Goal: Task Accomplishment & Management: Manage account settings

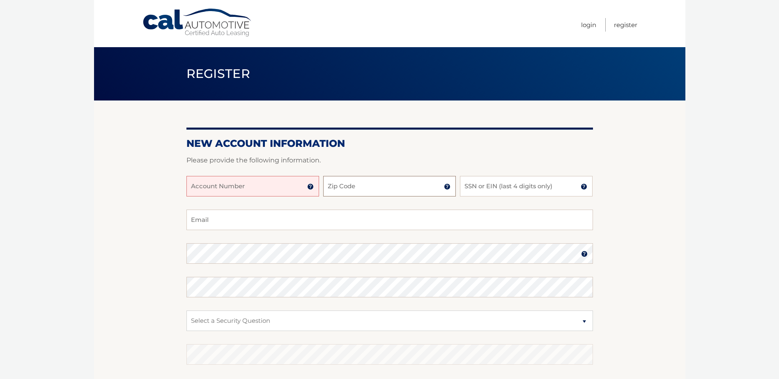
click at [394, 180] on input "Zip Code" at bounding box center [389, 186] width 133 height 21
click at [242, 180] on input "Account Number" at bounding box center [252, 186] width 133 height 21
click at [309, 185] on img at bounding box center [310, 187] width 7 height 7
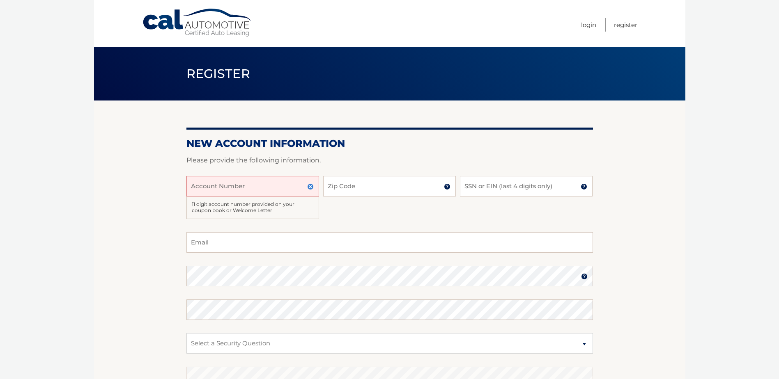
click at [295, 184] on input "Account Number" at bounding box center [252, 186] width 133 height 21
type input "44455953584"
click at [342, 195] on input "Zip Code" at bounding box center [389, 186] width 133 height 21
type input "11783"
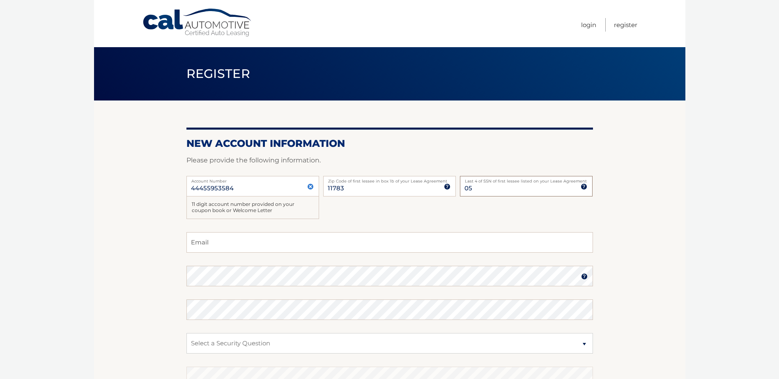
type input "0"
type input "7865"
type input "josepharlotta6@gmail.com"
click at [459, 341] on select "Select a Security Question What was the name of your elementary school? What is…" at bounding box center [389, 343] width 407 height 21
click at [97, 230] on section "New Account Information Please provide the following information. 44455953584 A…" at bounding box center [389, 272] width 591 height 343
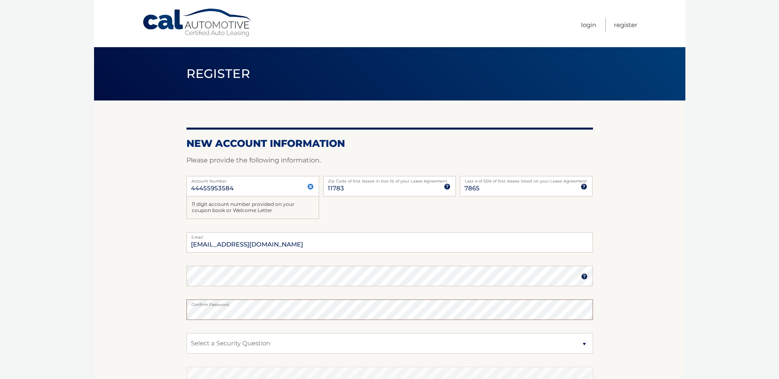
click at [124, 294] on section "New Account Information Please provide the following information. 44455953584 A…" at bounding box center [389, 272] width 591 height 343
click at [312, 232] on label "Email" at bounding box center [389, 235] width 407 height 7
click at [312, 232] on input "josepharlotta6@gmail.com" at bounding box center [389, 242] width 407 height 21
click at [309, 241] on input "josepharlotta6@gmail.com" at bounding box center [389, 242] width 407 height 21
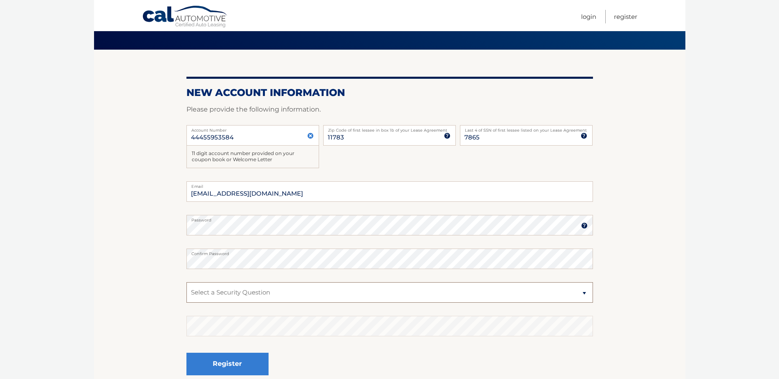
scroll to position [123, 0]
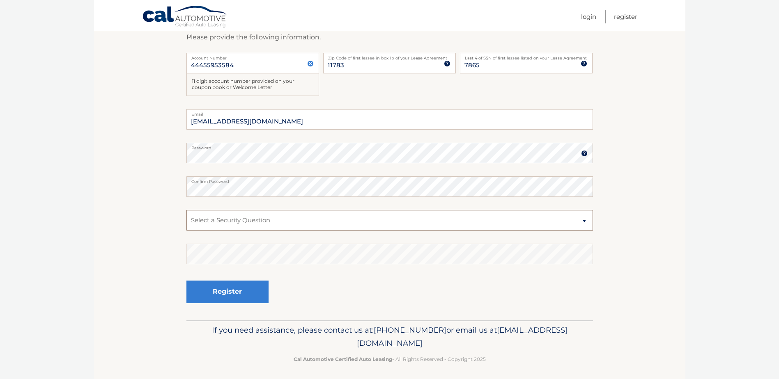
click at [237, 220] on select "Select a Security Question What was the name of your elementary school? What is…" at bounding box center [389, 220] width 407 height 21
select select "2"
click at [186, 210] on select "Select a Security Question What was the name of your elementary school? What is…" at bounding box center [389, 220] width 407 height 21
click at [254, 298] on button "Register" at bounding box center [227, 292] width 82 height 23
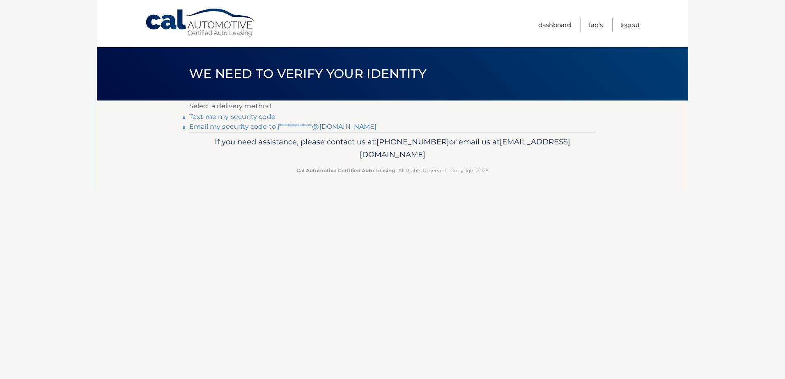
click at [238, 119] on link "Text me my security code" at bounding box center [232, 117] width 86 height 8
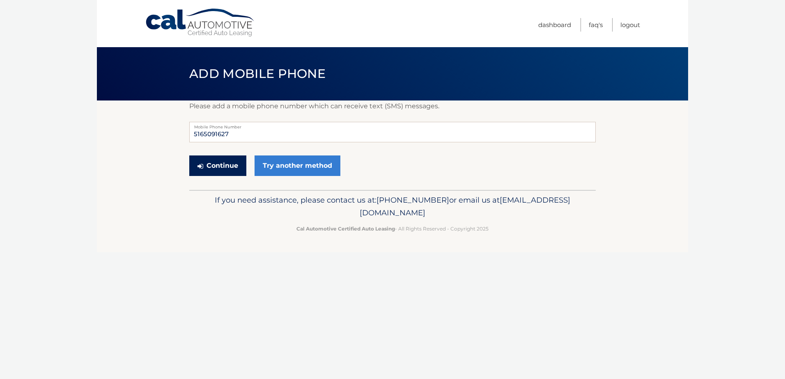
click at [232, 168] on button "Continue" at bounding box center [217, 166] width 57 height 21
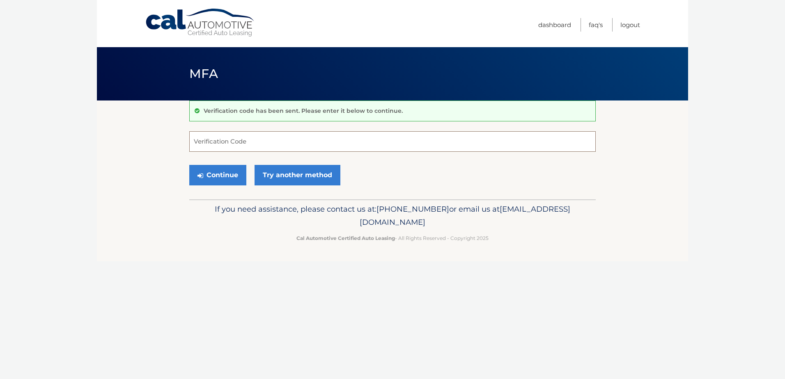
click at [236, 140] on input "Verification Code" at bounding box center [392, 141] width 407 height 21
type input "916759"
click at [224, 170] on button "Continue" at bounding box center [217, 175] width 57 height 21
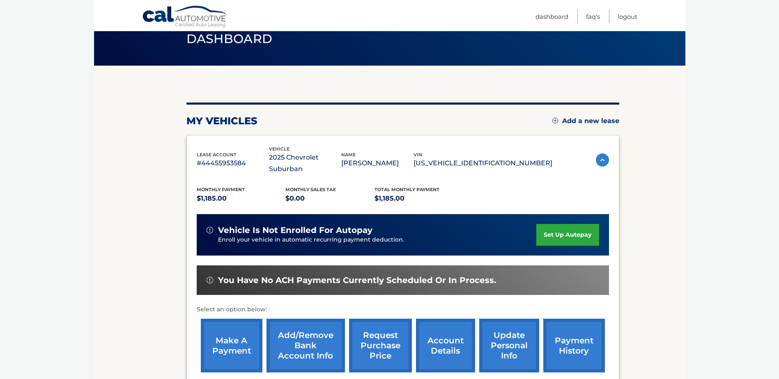
scroll to position [82, 0]
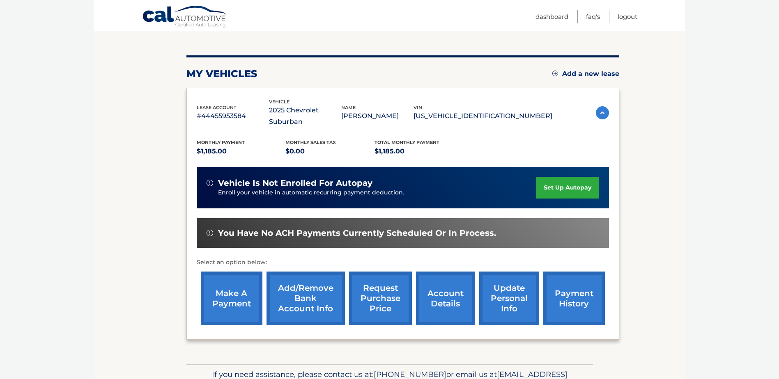
click at [219, 293] on link "make a payment" at bounding box center [232, 299] width 62 height 54
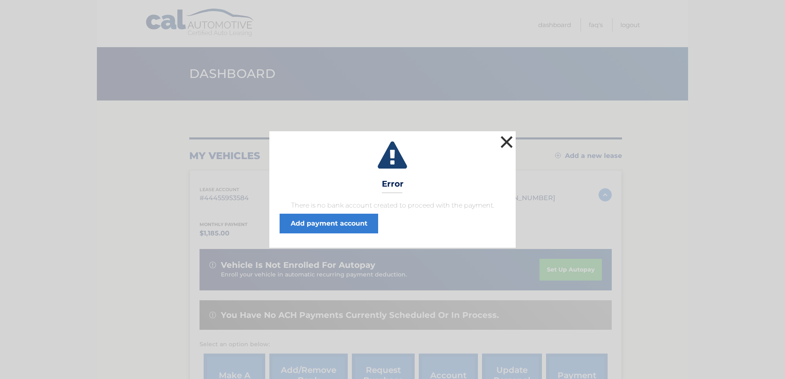
click at [508, 143] on button "×" at bounding box center [507, 142] width 16 height 16
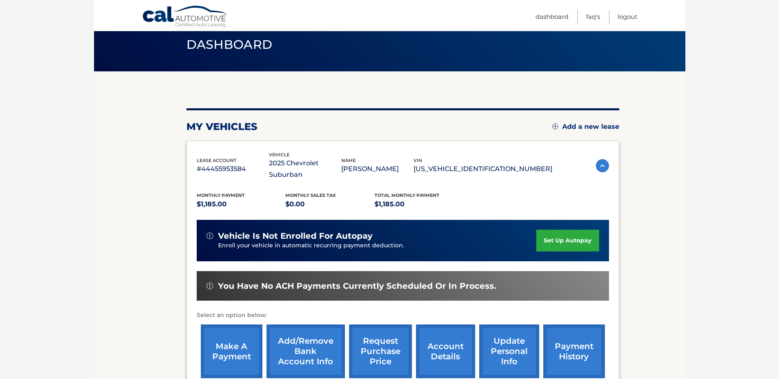
scroll to position [118, 0]
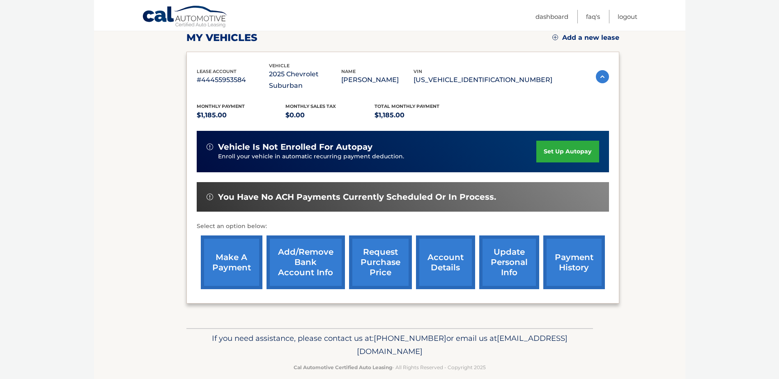
click at [602, 70] on img at bounding box center [602, 76] width 13 height 13
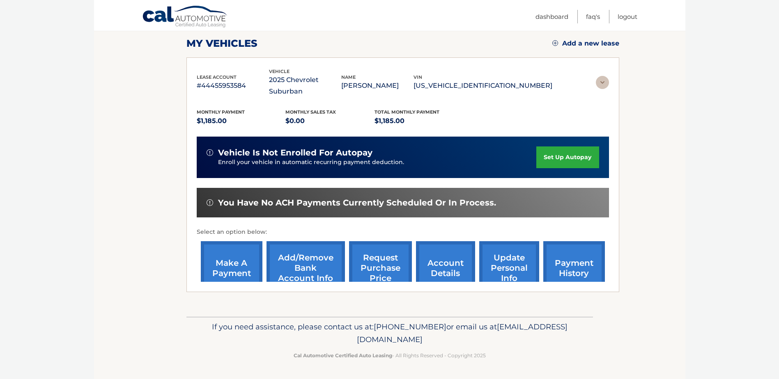
scroll to position [0, 0]
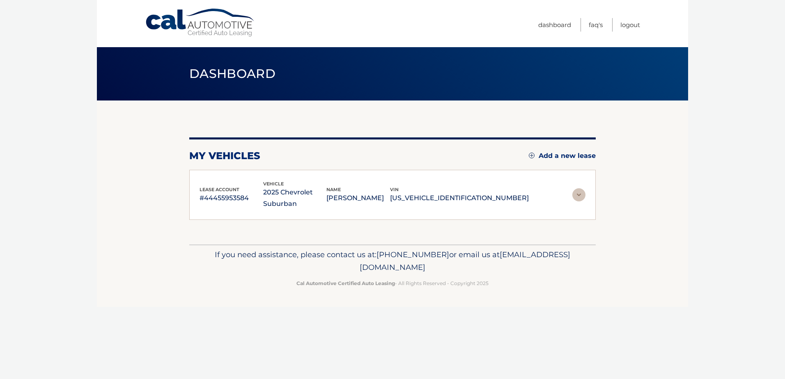
click at [579, 194] on img at bounding box center [578, 194] width 13 height 13
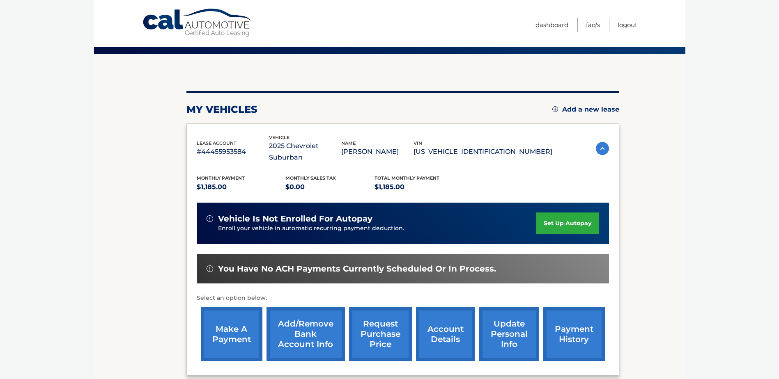
scroll to position [118, 0]
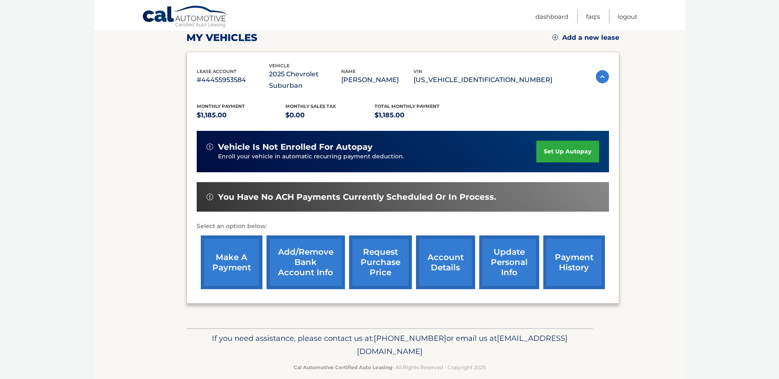
click at [322, 264] on link "Add/Remove bank account info" at bounding box center [306, 263] width 78 height 54
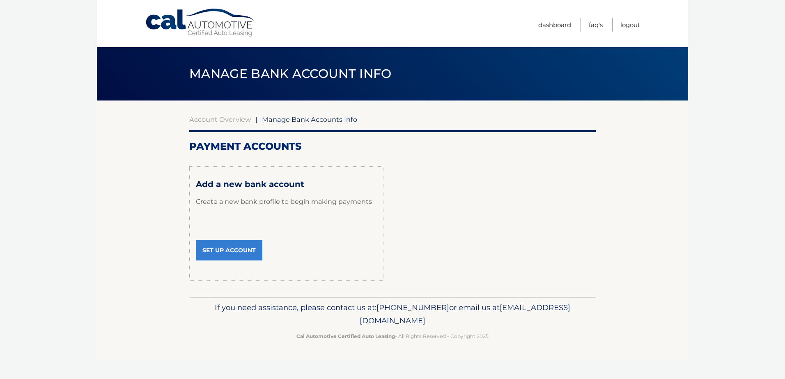
click at [231, 257] on link "Set Up Account" at bounding box center [229, 250] width 67 height 21
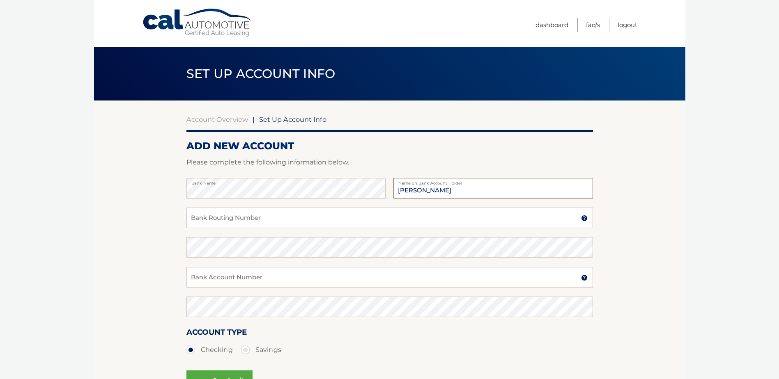
type input "[PERSON_NAME]"
click at [248, 211] on input "Bank Routing Number" at bounding box center [389, 218] width 407 height 21
click at [242, 263] on div "Confirm Bank Routing Number" at bounding box center [389, 252] width 407 height 30
click at [252, 217] on input "7885388770" at bounding box center [389, 218] width 407 height 21
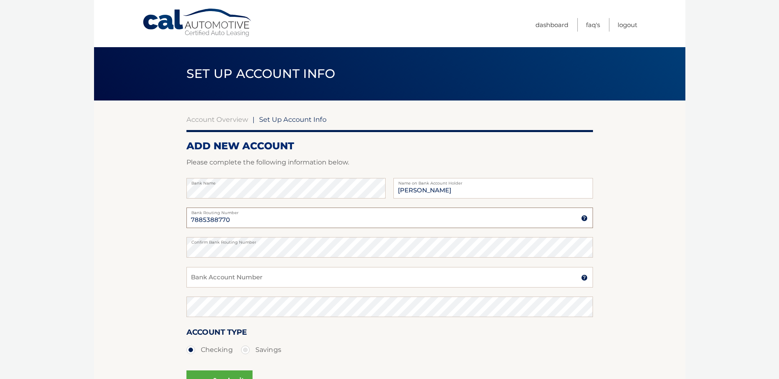
click at [252, 217] on input "7885388770" at bounding box center [389, 218] width 407 height 21
type input "021000021"
click at [274, 244] on label "Confirm Bank Routing Number" at bounding box center [389, 240] width 407 height 7
click at [268, 260] on div "Confirm Bank Routing Number" at bounding box center [389, 252] width 407 height 30
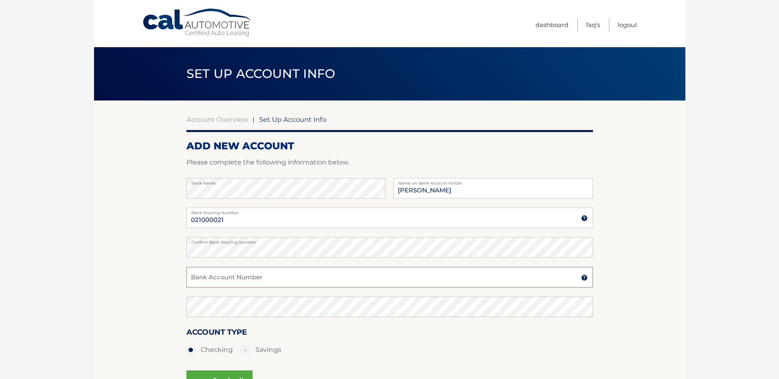
click at [266, 271] on input "Bank Account Number" at bounding box center [389, 277] width 407 height 21
type input "788538770"
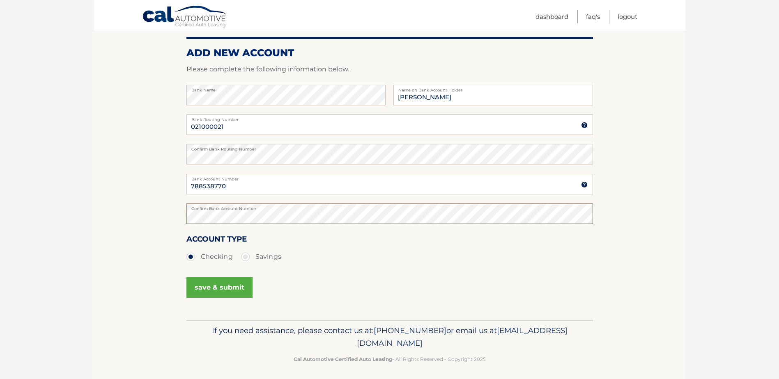
scroll to position [94, 0]
click at [220, 293] on button "save & submit" at bounding box center [219, 287] width 66 height 21
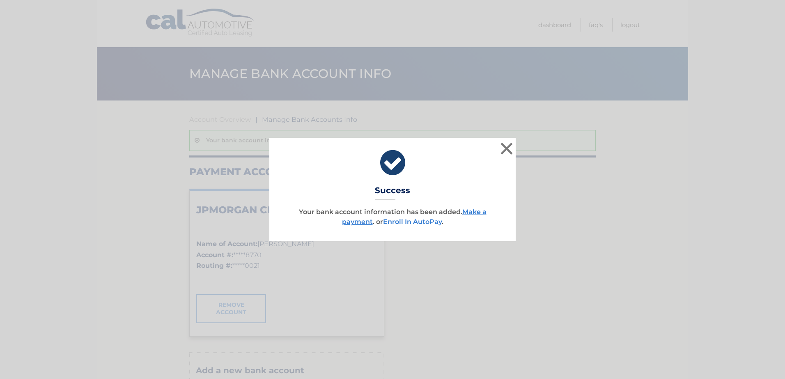
click at [432, 223] on link "Enroll In AutoPay" at bounding box center [412, 222] width 59 height 8
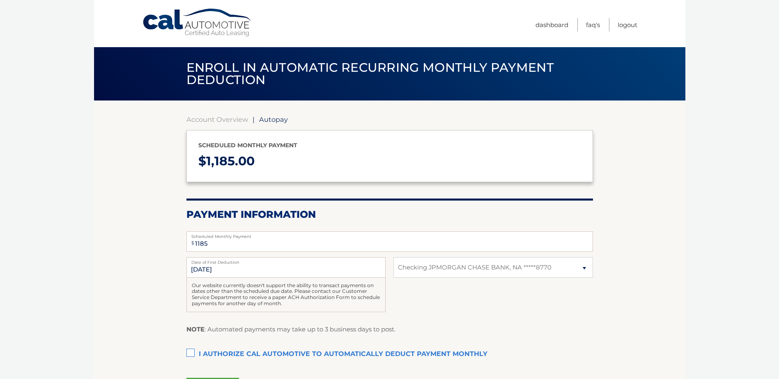
select select "M2IwZWRlNTItODQ5OS00YWQ1LTk3ZDAtMjAyYWIzZmM4YTkw"
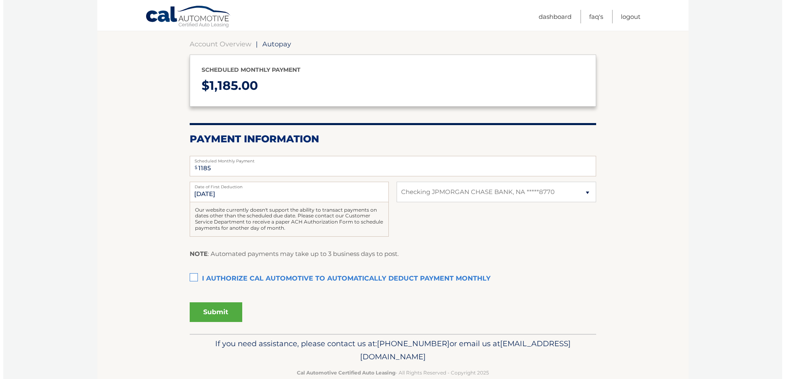
scroll to position [92, 0]
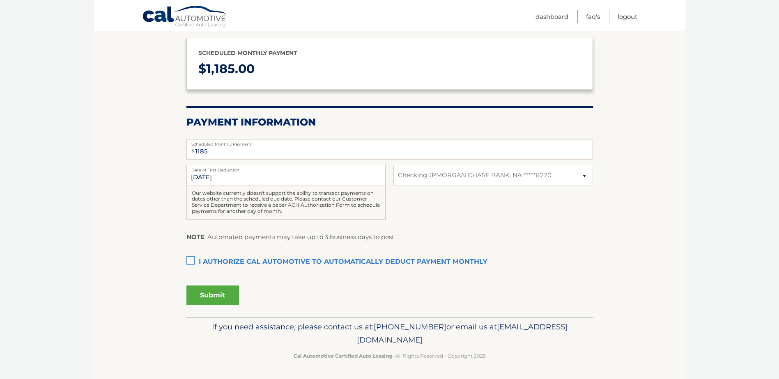
click at [192, 258] on label "I authorize cal automotive to automatically deduct payment monthly This checkbo…" at bounding box center [389, 262] width 407 height 16
click at [0, 0] on input "I authorize cal automotive to automatically deduct payment monthly This checkbo…" at bounding box center [0, 0] width 0 height 0
click at [212, 296] on button "Submit" at bounding box center [212, 296] width 53 height 20
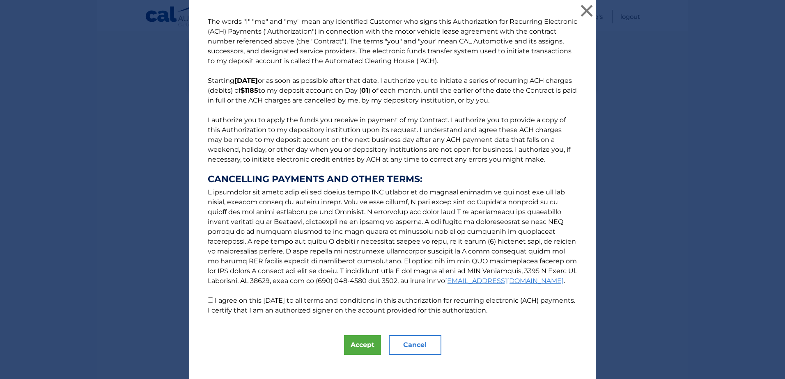
click at [209, 297] on p "The words "I" "me" and "my" mean any identified Customer who signs this Authori…" at bounding box center [393, 166] width 386 height 299
click at [208, 301] on input "I agree on this 10/02/2025 to all terms and conditions in this authorization fo…" at bounding box center [210, 300] width 5 height 5
checkbox input "true"
click at [366, 343] on button "Accept" at bounding box center [362, 345] width 37 height 20
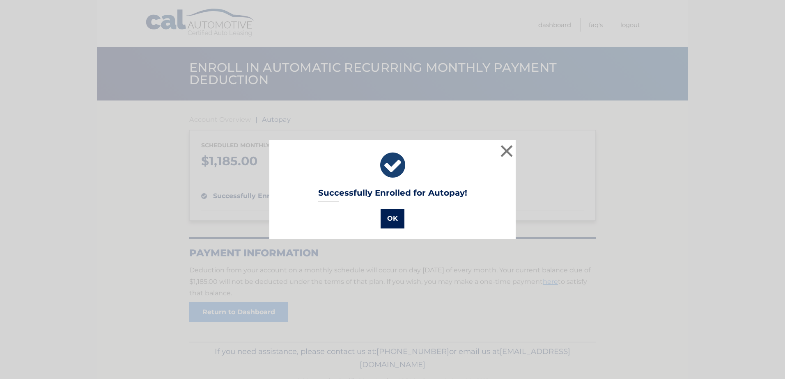
click at [382, 221] on button "OK" at bounding box center [393, 219] width 24 height 20
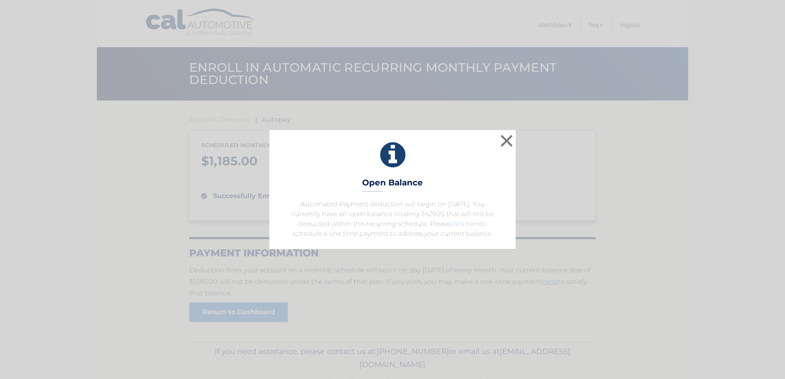
click at [462, 222] on link "click here" at bounding box center [465, 224] width 30 height 8
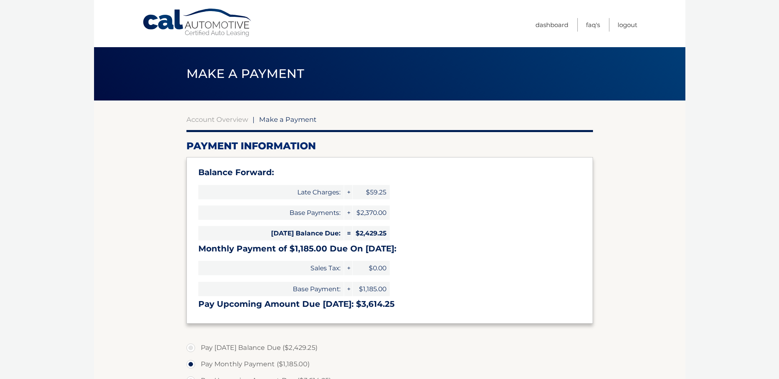
select select "M2IwZWRlNTItODQ5OS00YWQ1LTk3ZDAtMjAyYWIzZmM4YTkw"
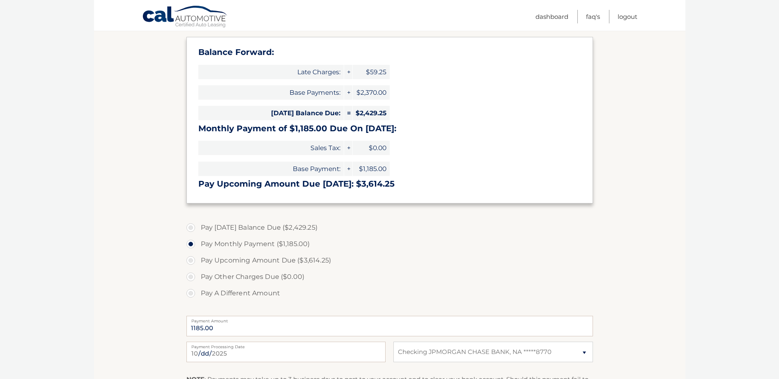
scroll to position [123, 0]
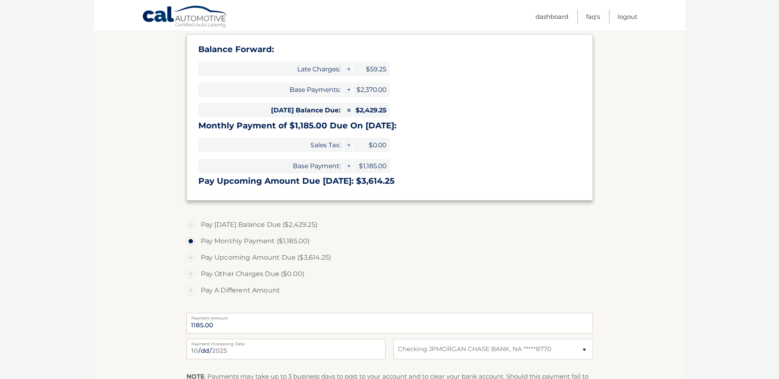
click at [191, 223] on label "Pay Today's Balance Due ($2,429.25)" at bounding box center [389, 225] width 407 height 16
click at [191, 223] on input "Pay Today's Balance Due ($2,429.25)" at bounding box center [194, 223] width 8 height 13
radio input "true"
type input "2429.25"
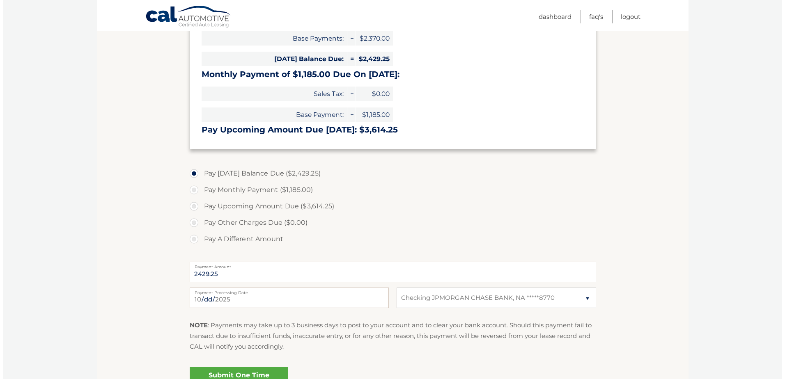
scroll to position [263, 0]
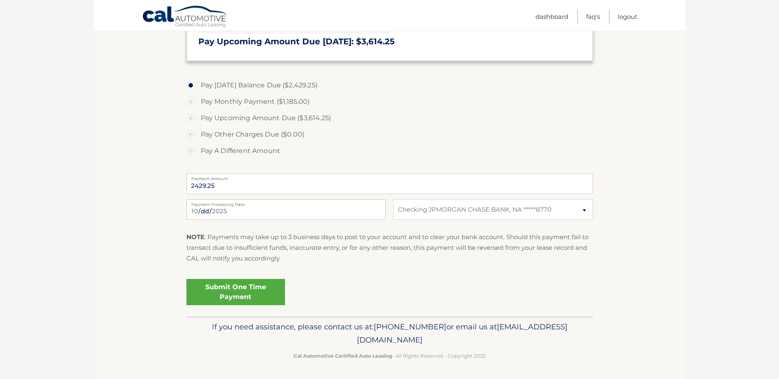
click at [257, 299] on link "Submit One Time Payment" at bounding box center [235, 292] width 99 height 26
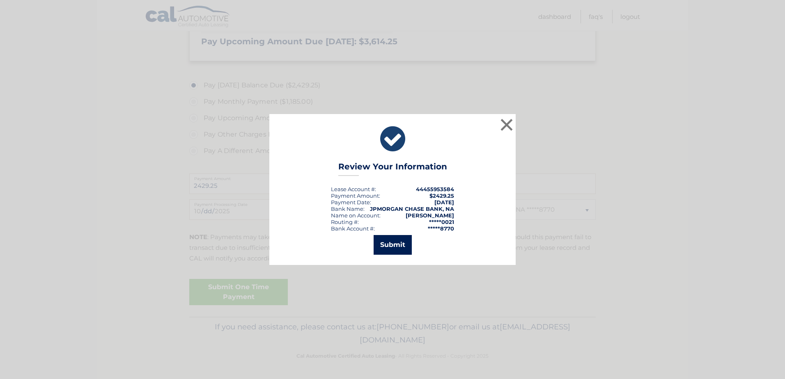
click at [400, 241] on button "Submit" at bounding box center [393, 245] width 38 height 20
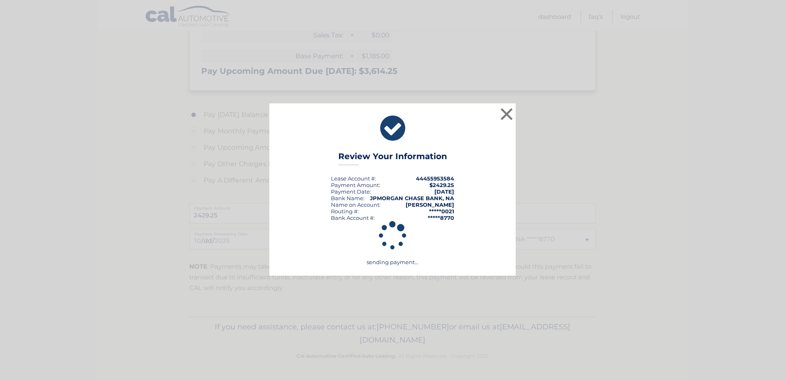
scroll to position [233, 0]
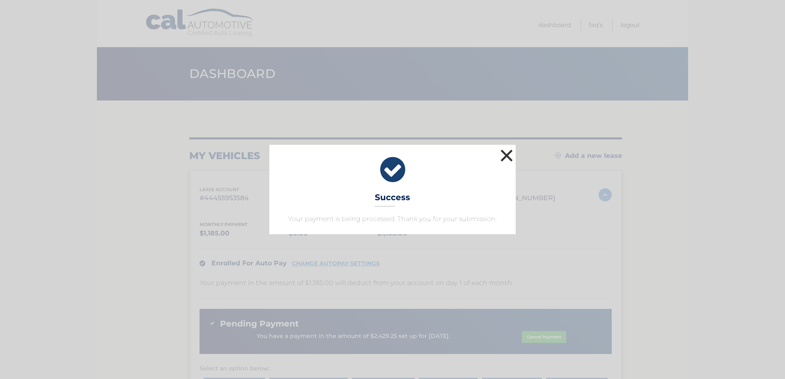
click at [515, 159] on button "×" at bounding box center [507, 155] width 16 height 16
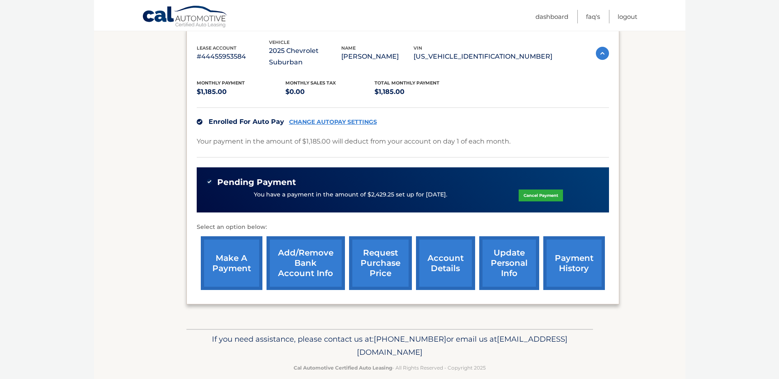
scroll to position [142, 0]
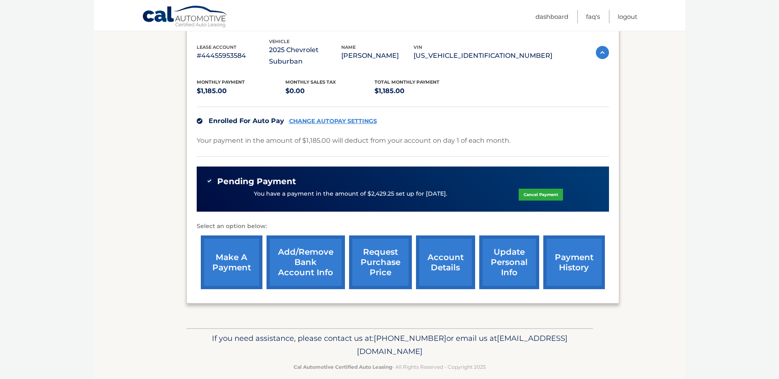
click at [597, 259] on link "payment history" at bounding box center [574, 263] width 62 height 54
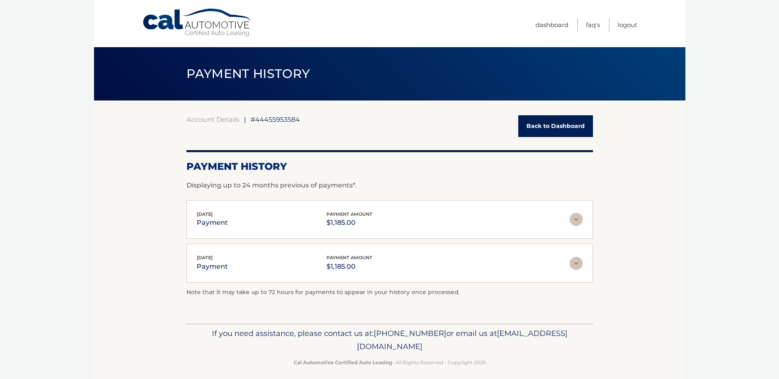
click at [567, 121] on link "Back to Dashboard" at bounding box center [555, 126] width 75 height 22
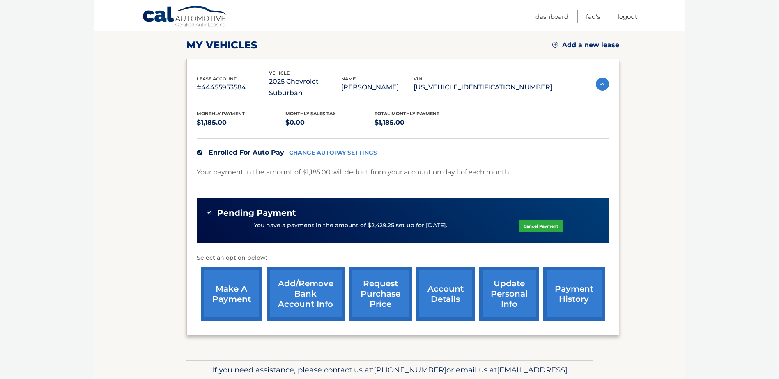
scroll to position [142, 0]
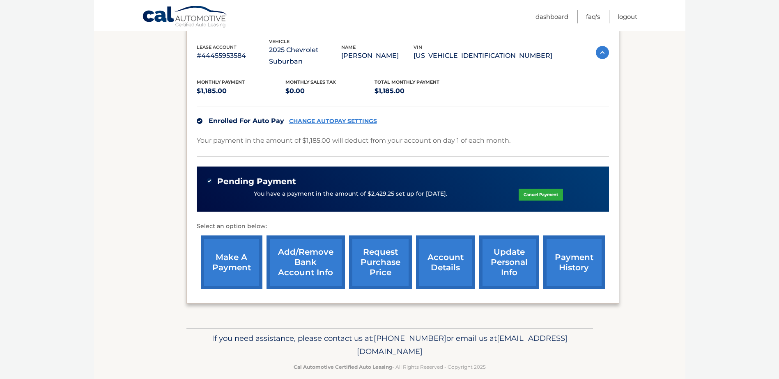
click at [501, 266] on link "update personal info" at bounding box center [509, 263] width 60 height 54
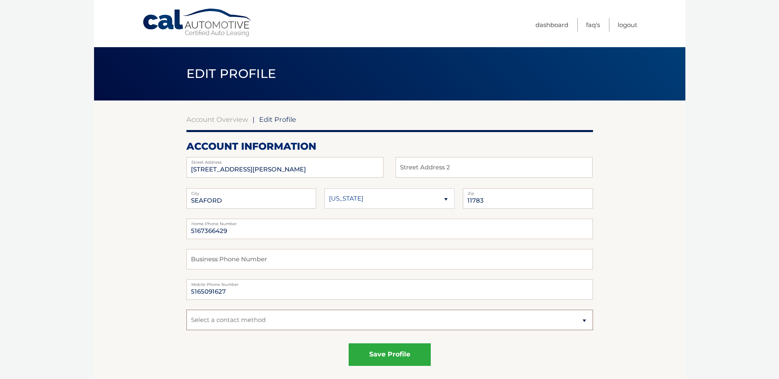
click at [225, 320] on select "Select a contact method Mobile Home" at bounding box center [389, 320] width 407 height 21
select select "1"
click at [186, 310] on select "Select a contact method Mobile Home" at bounding box center [389, 320] width 407 height 21
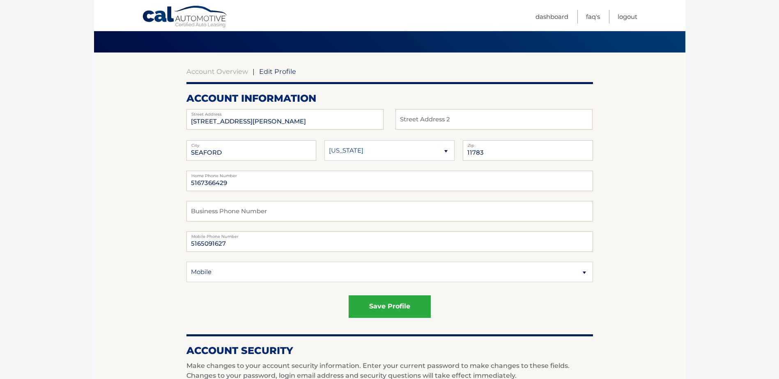
scroll to position [123, 0]
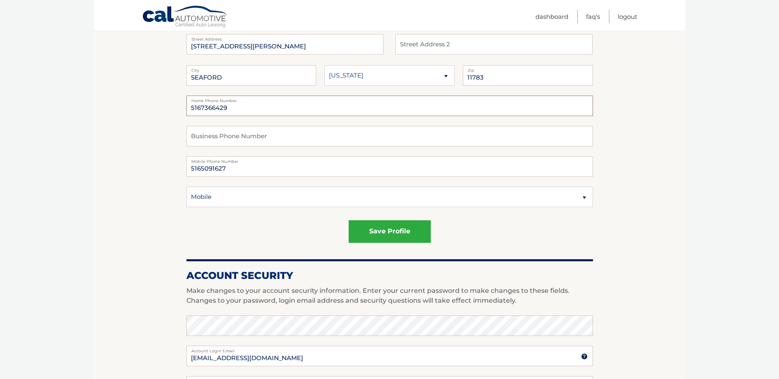
drag, startPoint x: 241, startPoint y: 106, endPoint x: 152, endPoint y: 106, distance: 89.1
click at [157, 106] on section "Account Overview | Edit Profile account information 3956 WICKS AVE Street Addre…" at bounding box center [389, 294] width 591 height 634
click at [678, 99] on section "Account Overview | Edit Profile account information 3956 WICKS AVE Street Addre…" at bounding box center [389, 294] width 591 height 634
click at [267, 113] on input "5165091" at bounding box center [389, 106] width 407 height 21
type input "5165091627"
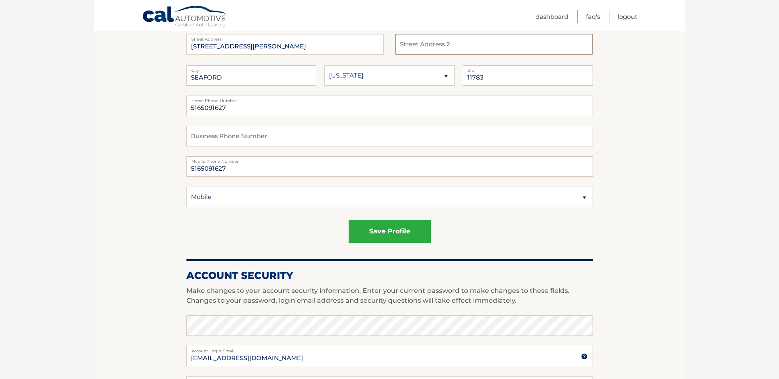
type input "Seaford"
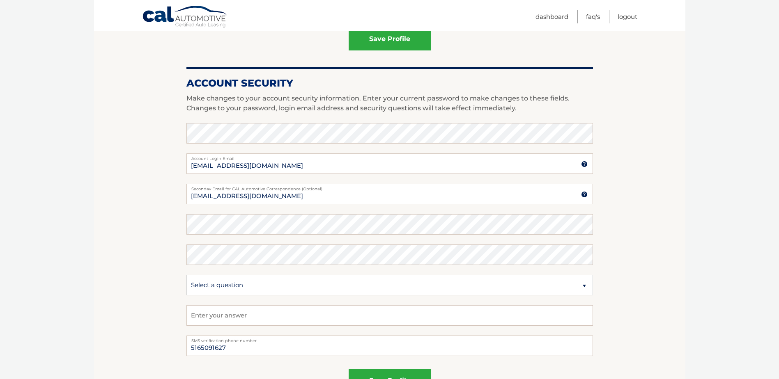
scroll to position [411, 0]
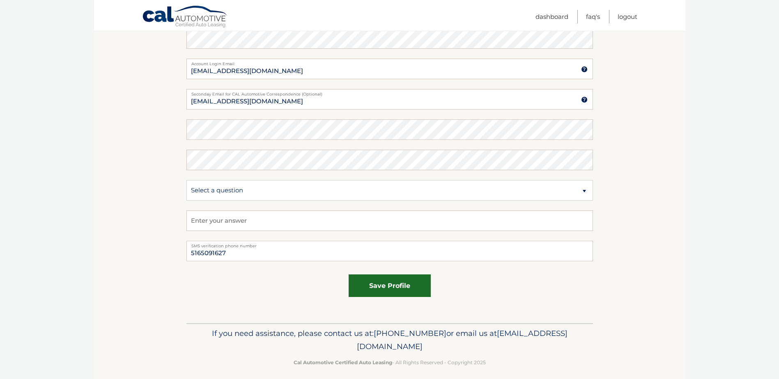
click at [396, 286] on button "save profile" at bounding box center [390, 286] width 82 height 23
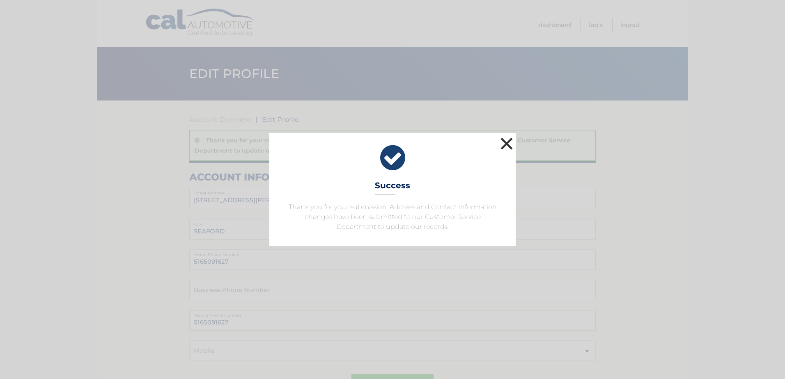
click at [508, 142] on button "×" at bounding box center [507, 144] width 16 height 16
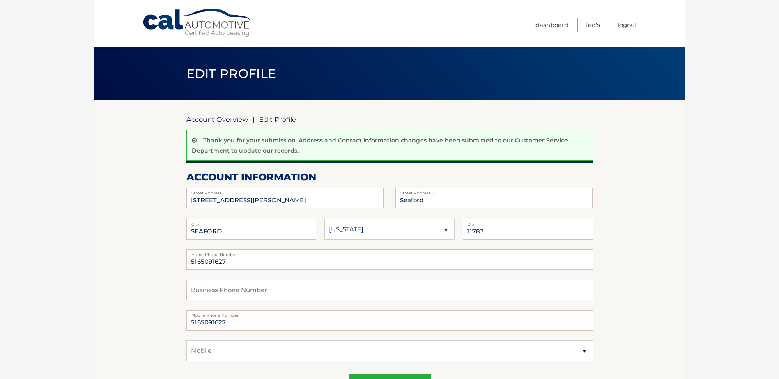
click at [216, 119] on link "Account Overview" at bounding box center [217, 119] width 62 height 8
